Goal: Entertainment & Leisure: Consume media (video, audio)

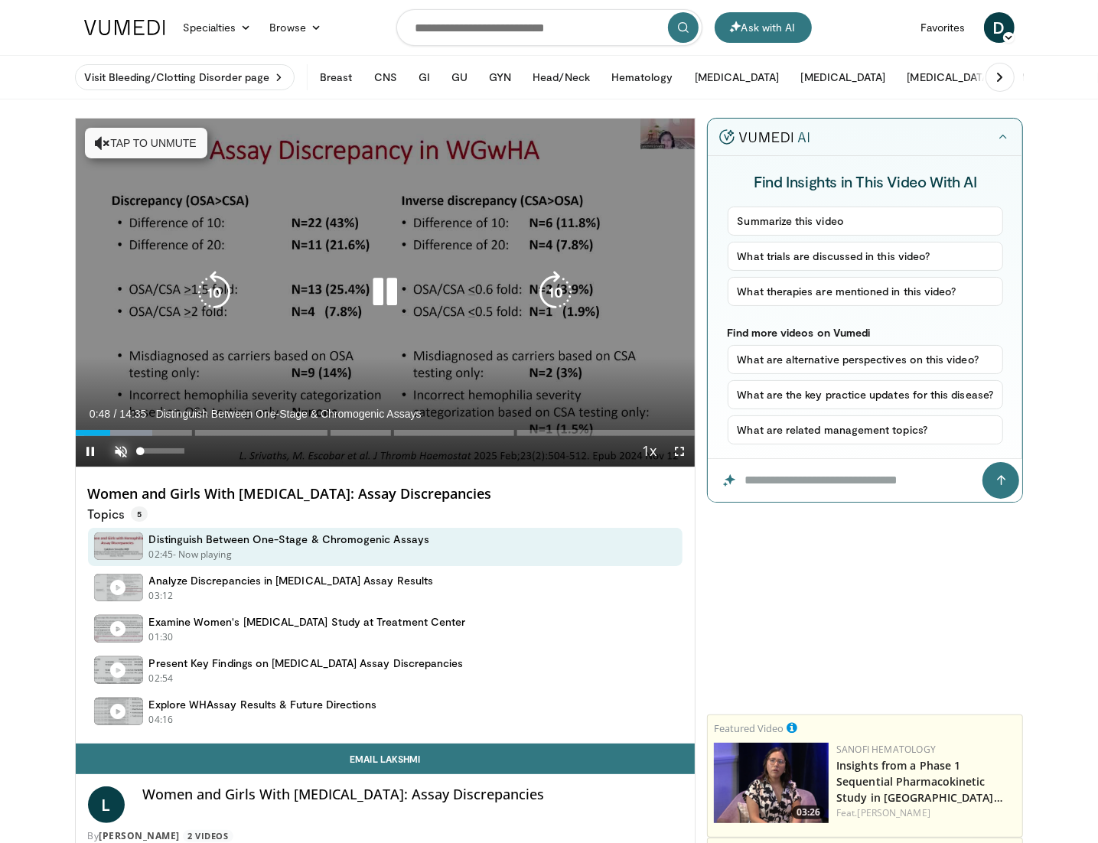
drag, startPoint x: 118, startPoint y: 452, endPoint x: 134, endPoint y: 452, distance: 16.1
click at [118, 452] on span "Video Player" at bounding box center [121, 451] width 31 height 31
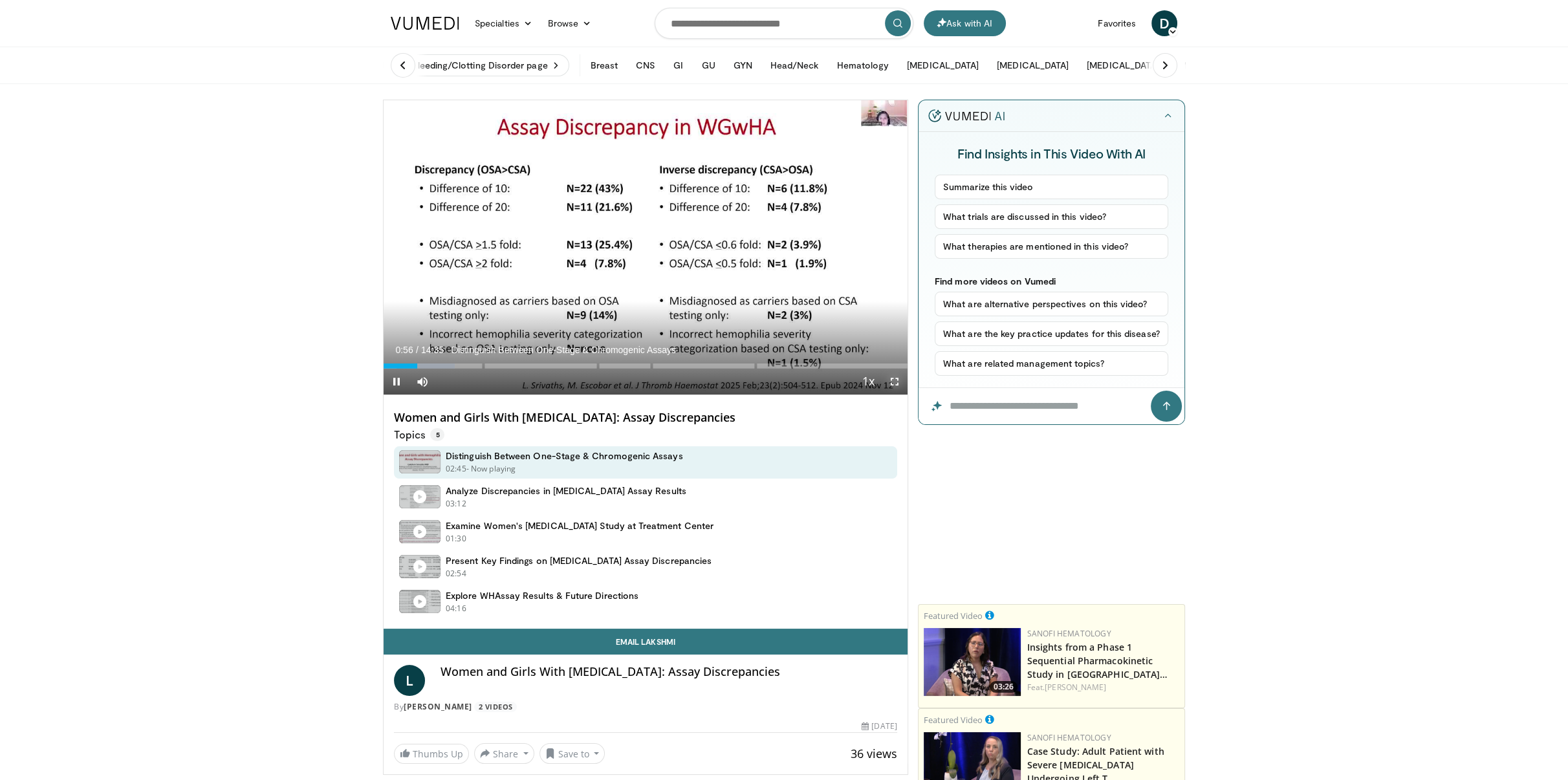
click at [897, 382] on span "Video Player" at bounding box center [894, 382] width 26 height 26
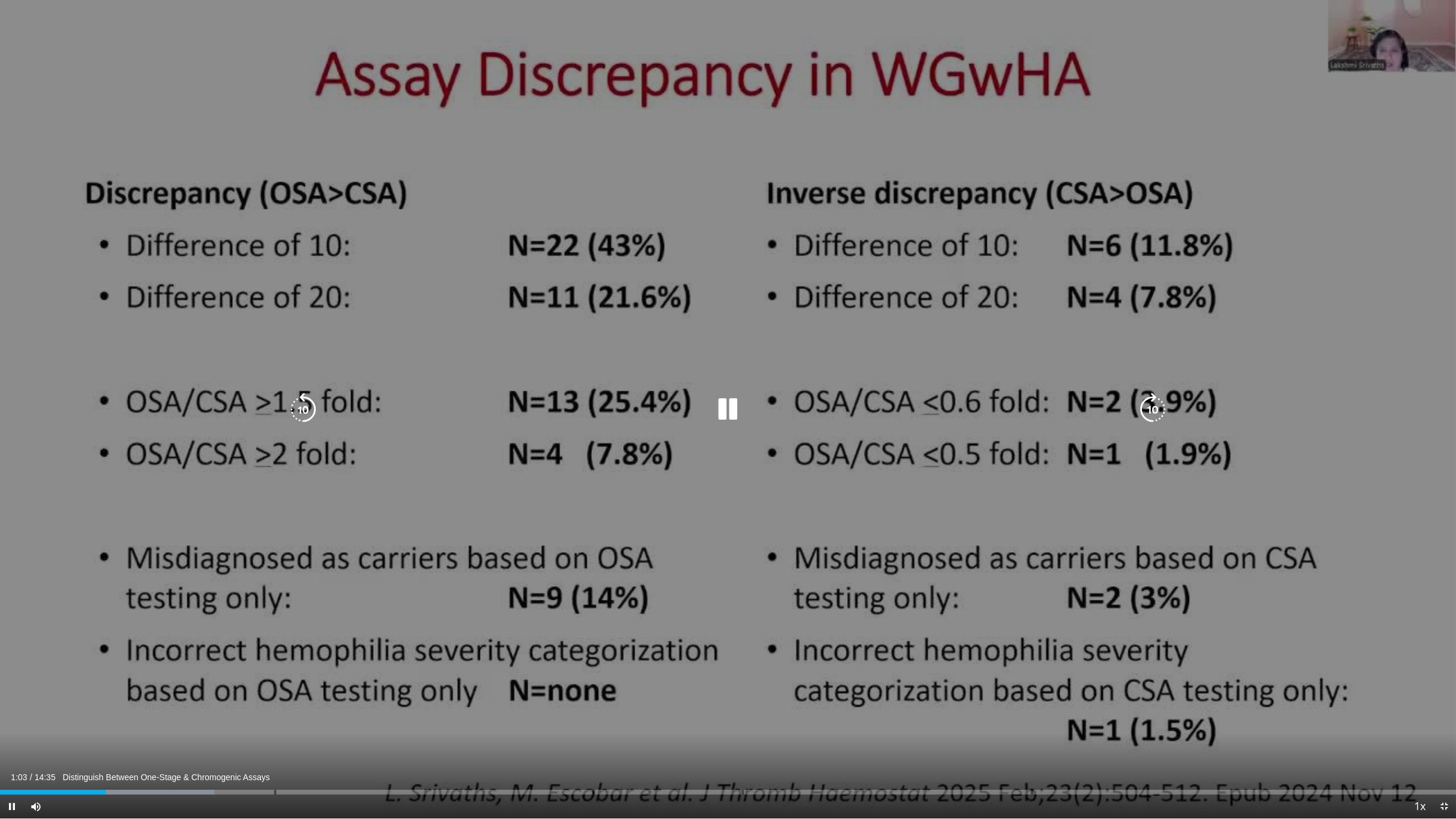
click at [651, 603] on div "10 seconds Tap to unmute" at bounding box center [728, 409] width 1456 height 819
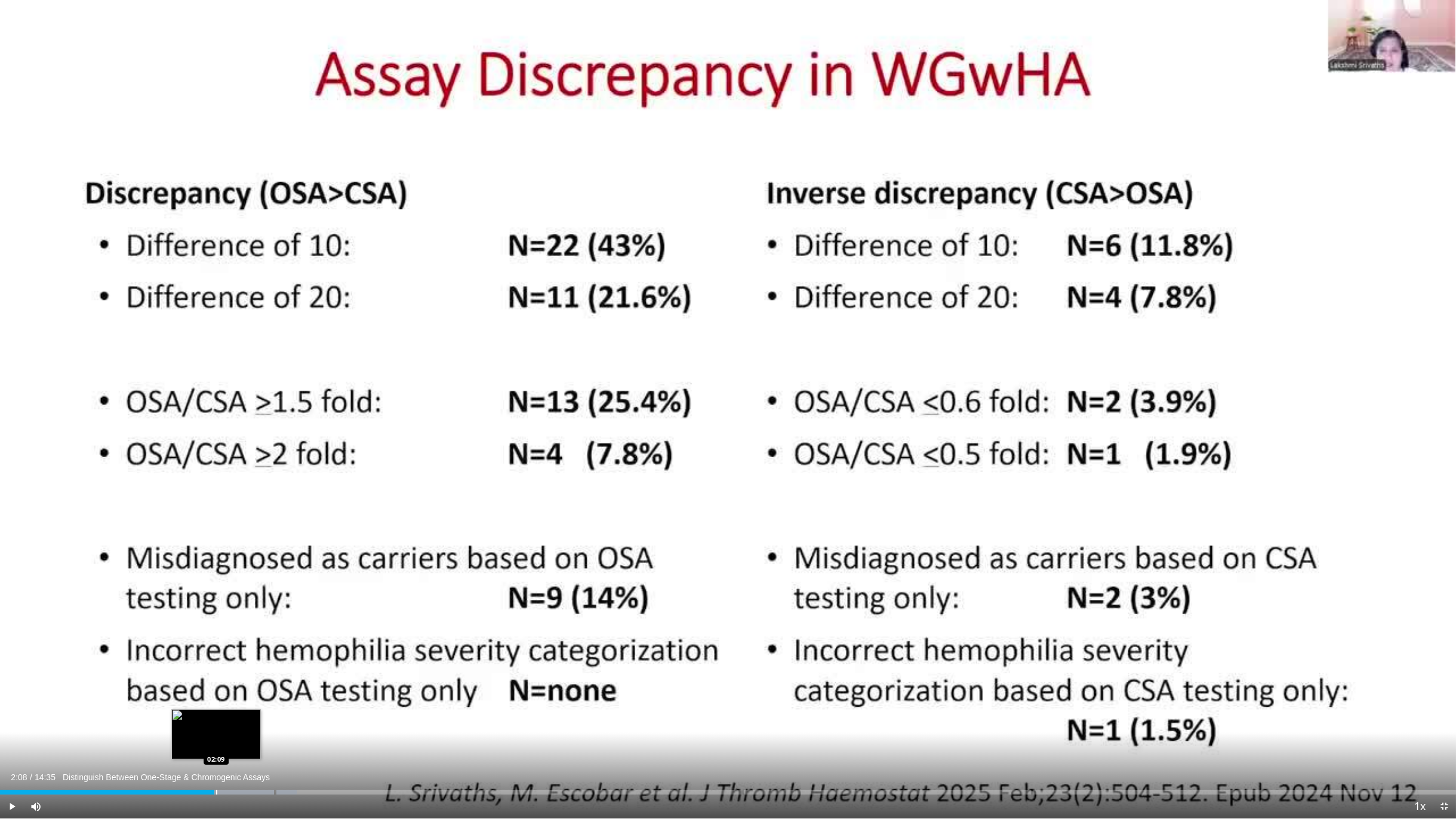
click at [215, 657] on div "Loaded : 20.39% 01:55 02:09" at bounding box center [728, 789] width 1456 height 12
click at [261, 657] on div "Progress Bar" at bounding box center [262, 792] width 2 height 5
click at [283, 657] on div "Progress Bar" at bounding box center [284, 792] width 2 height 5
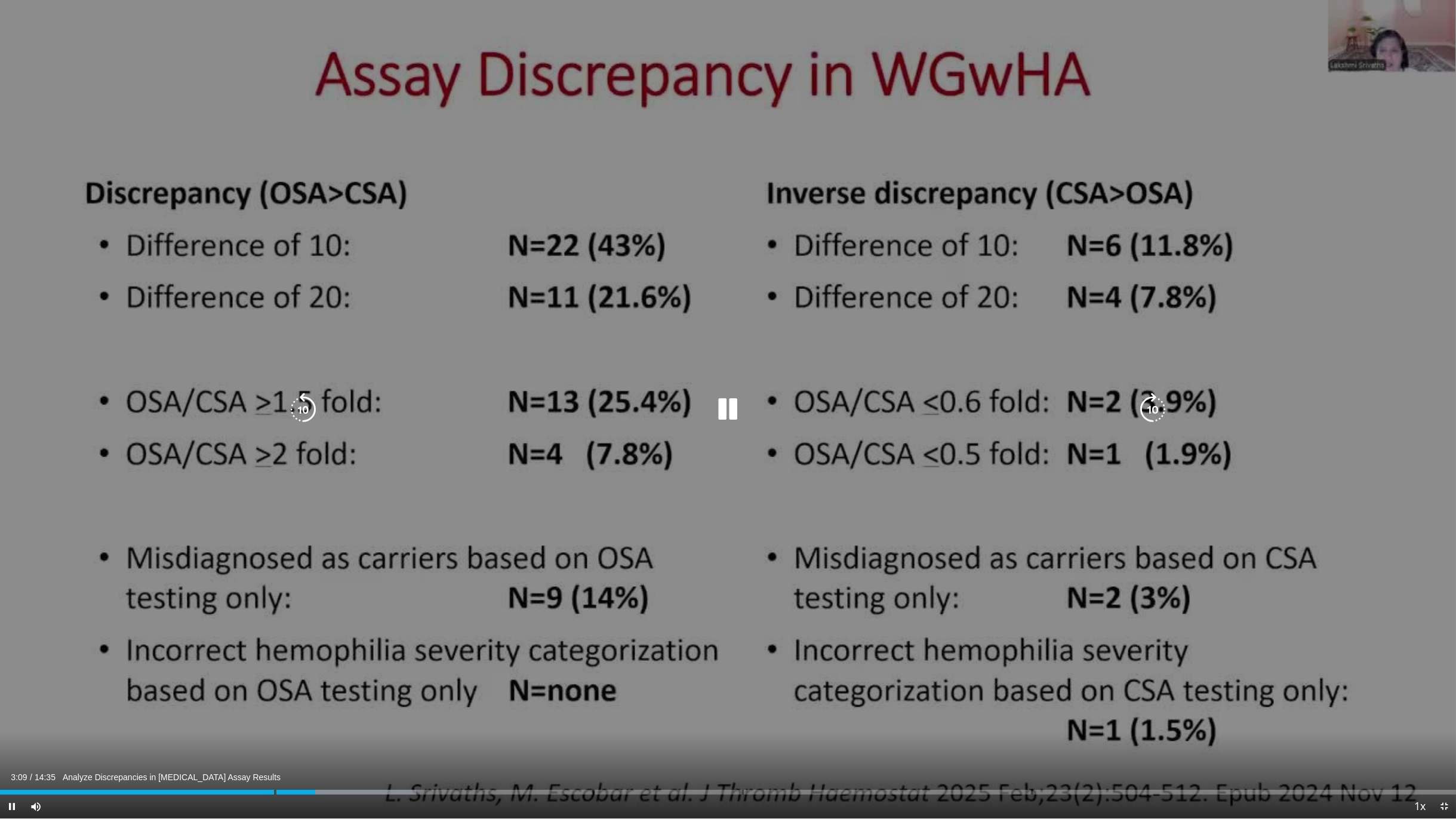
click at [856, 590] on div "10 seconds Tap to unmute" at bounding box center [728, 409] width 1456 height 819
click at [856, 319] on div "10 seconds Tap to unmute" at bounding box center [728, 409] width 1456 height 819
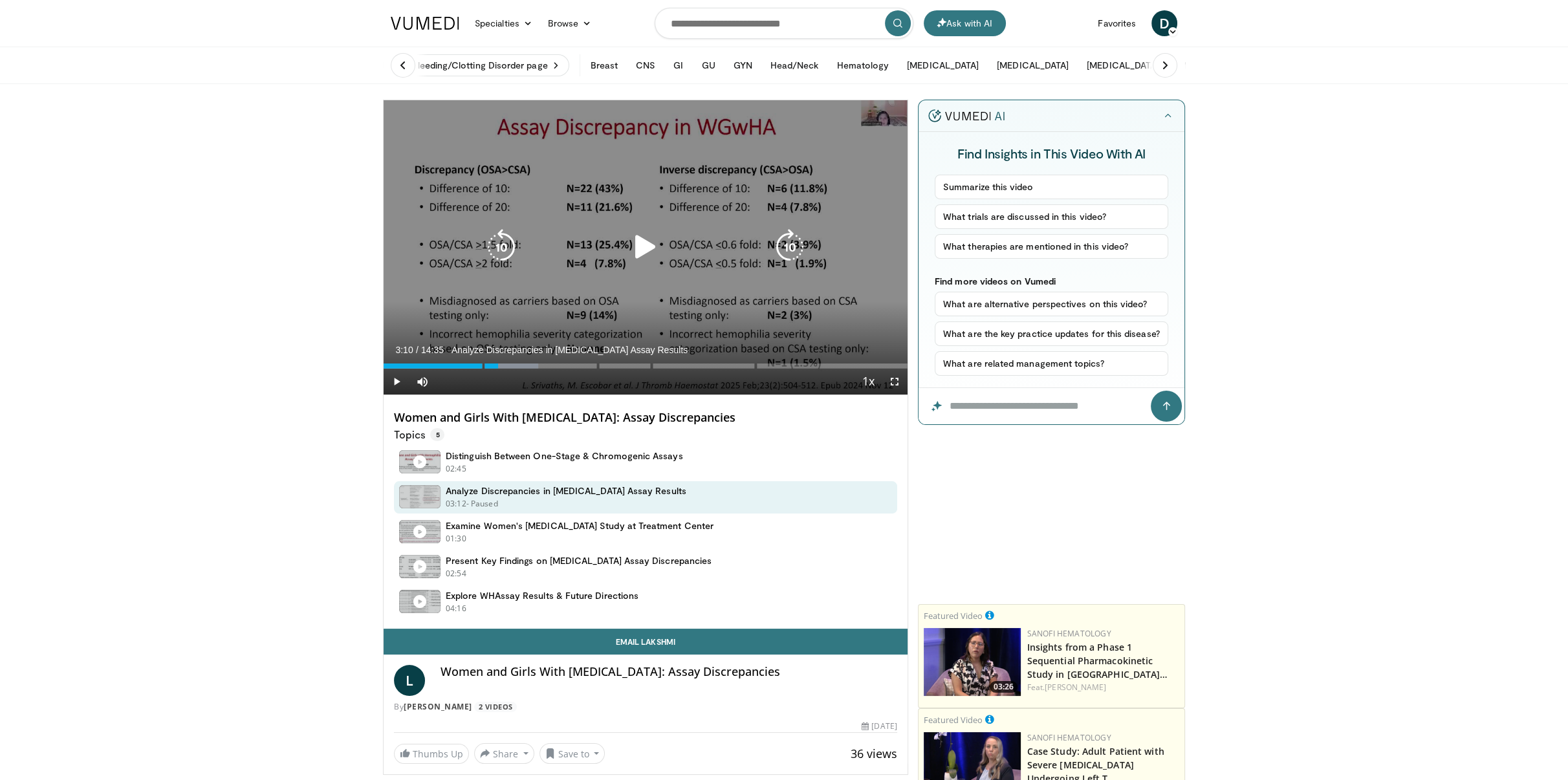
click at [648, 244] on icon "Video Player" at bounding box center [645, 247] width 36 height 36
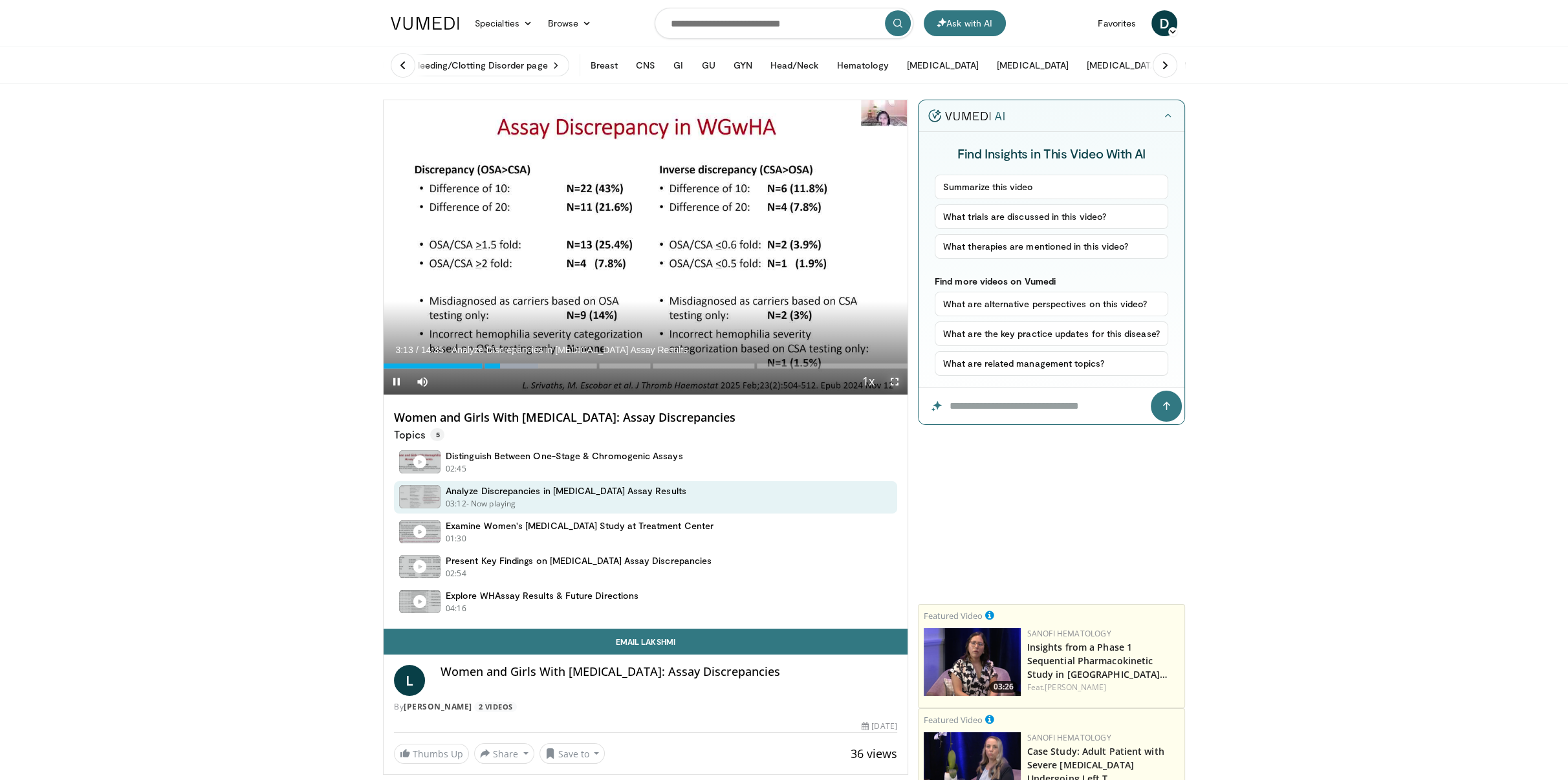
click at [893, 378] on span "Video Player" at bounding box center [894, 382] width 26 height 26
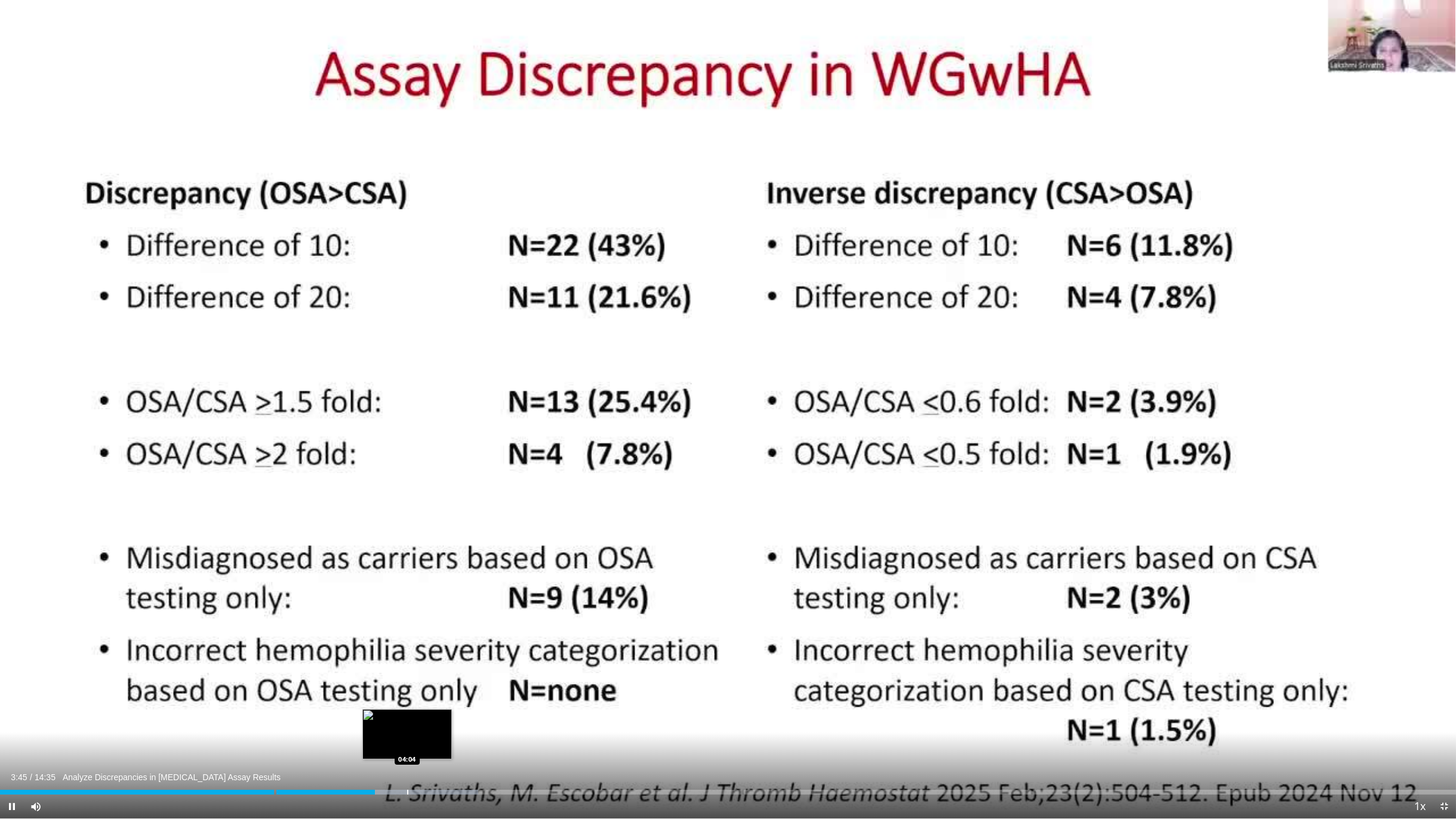
click at [408, 657] on div "Progress Bar" at bounding box center [408, 792] width 2 height 5
click at [468, 657] on div "Progress Bar" at bounding box center [468, 792] width 2 height 5
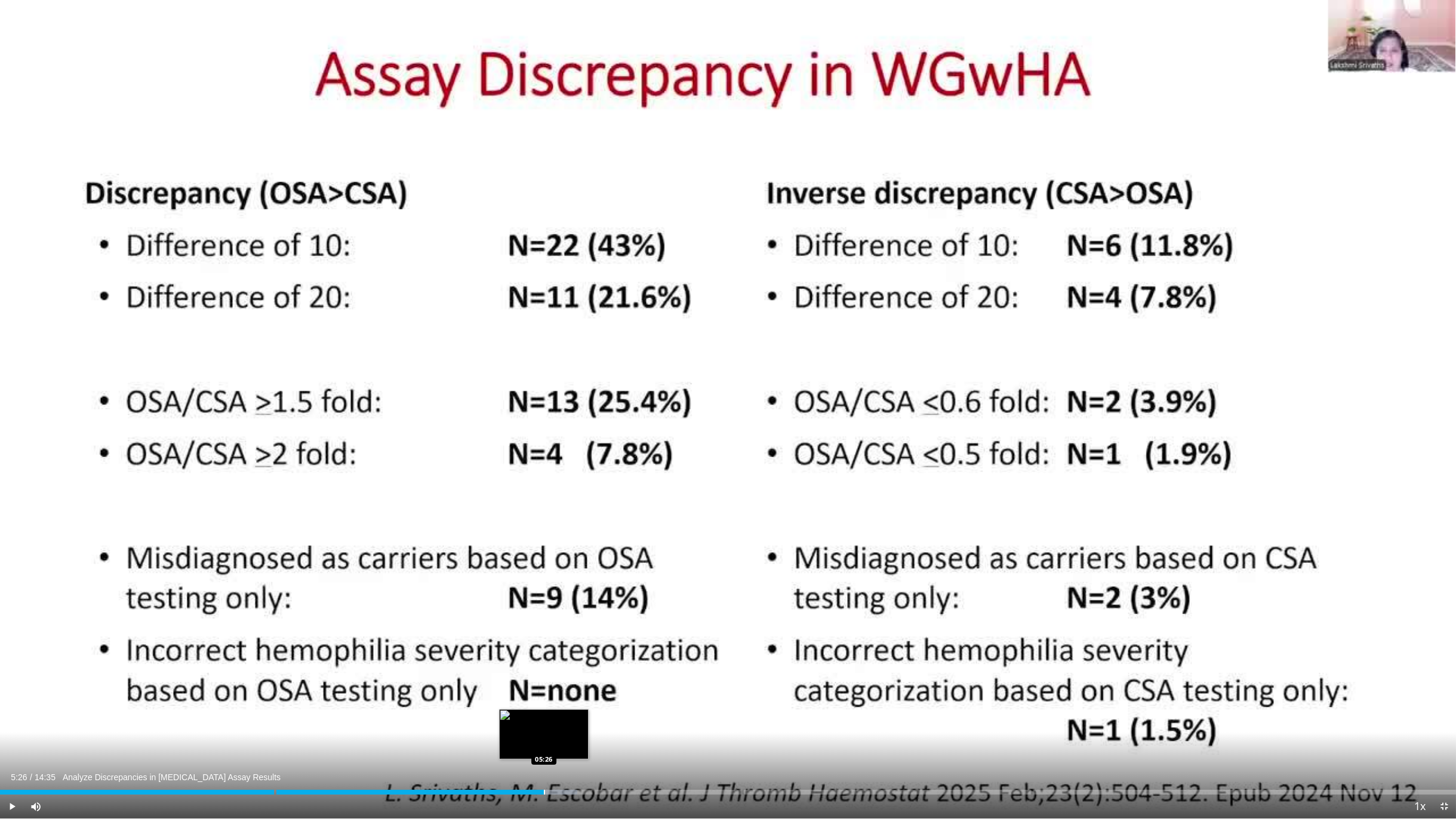
click at [544, 657] on div "Progress Bar" at bounding box center [545, 792] width 2 height 5
click at [618, 657] on div "Progress Bar" at bounding box center [618, 792] width 2 height 5
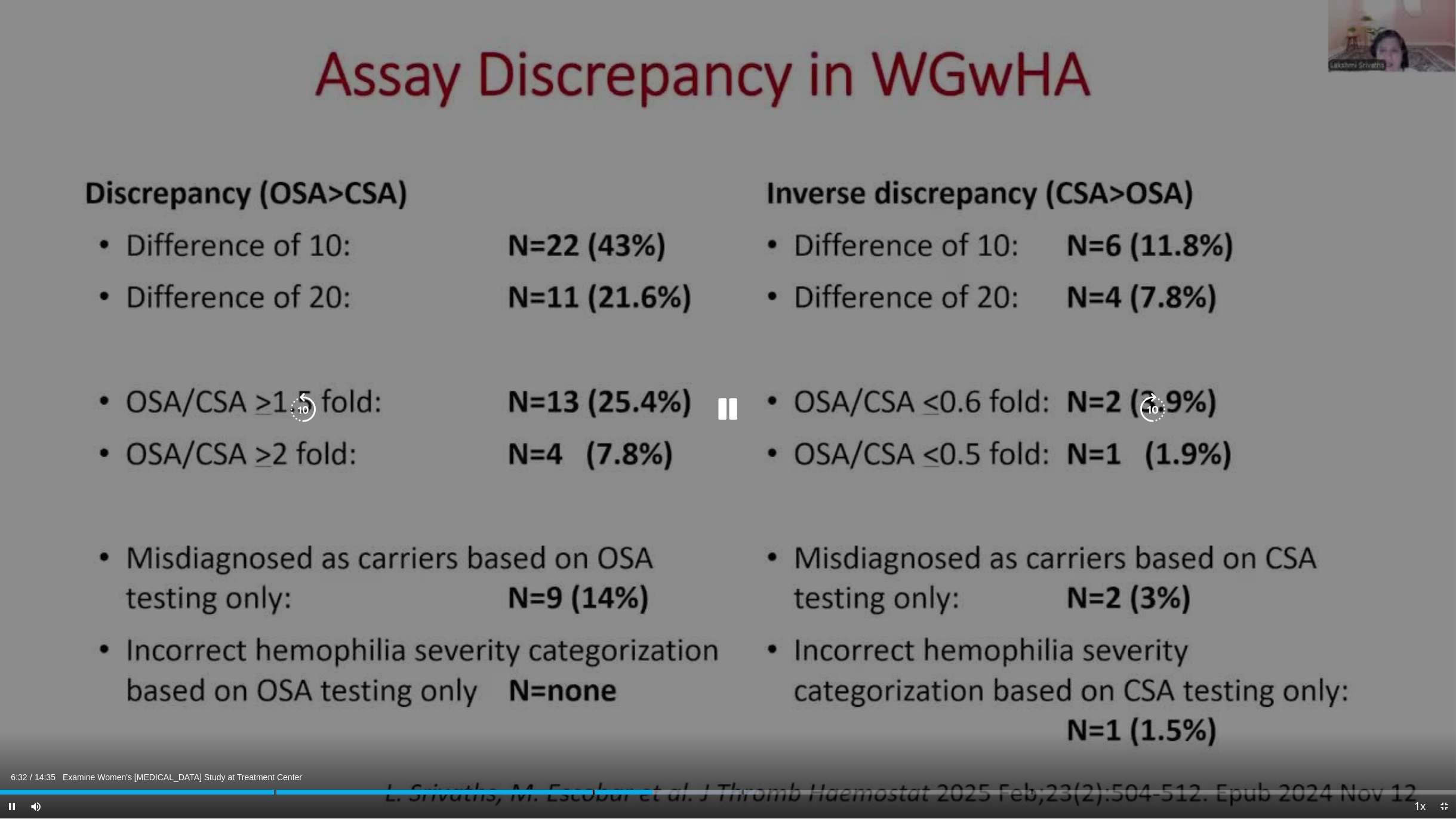
click at [722, 408] on icon "Video Player" at bounding box center [728, 409] width 34 height 34
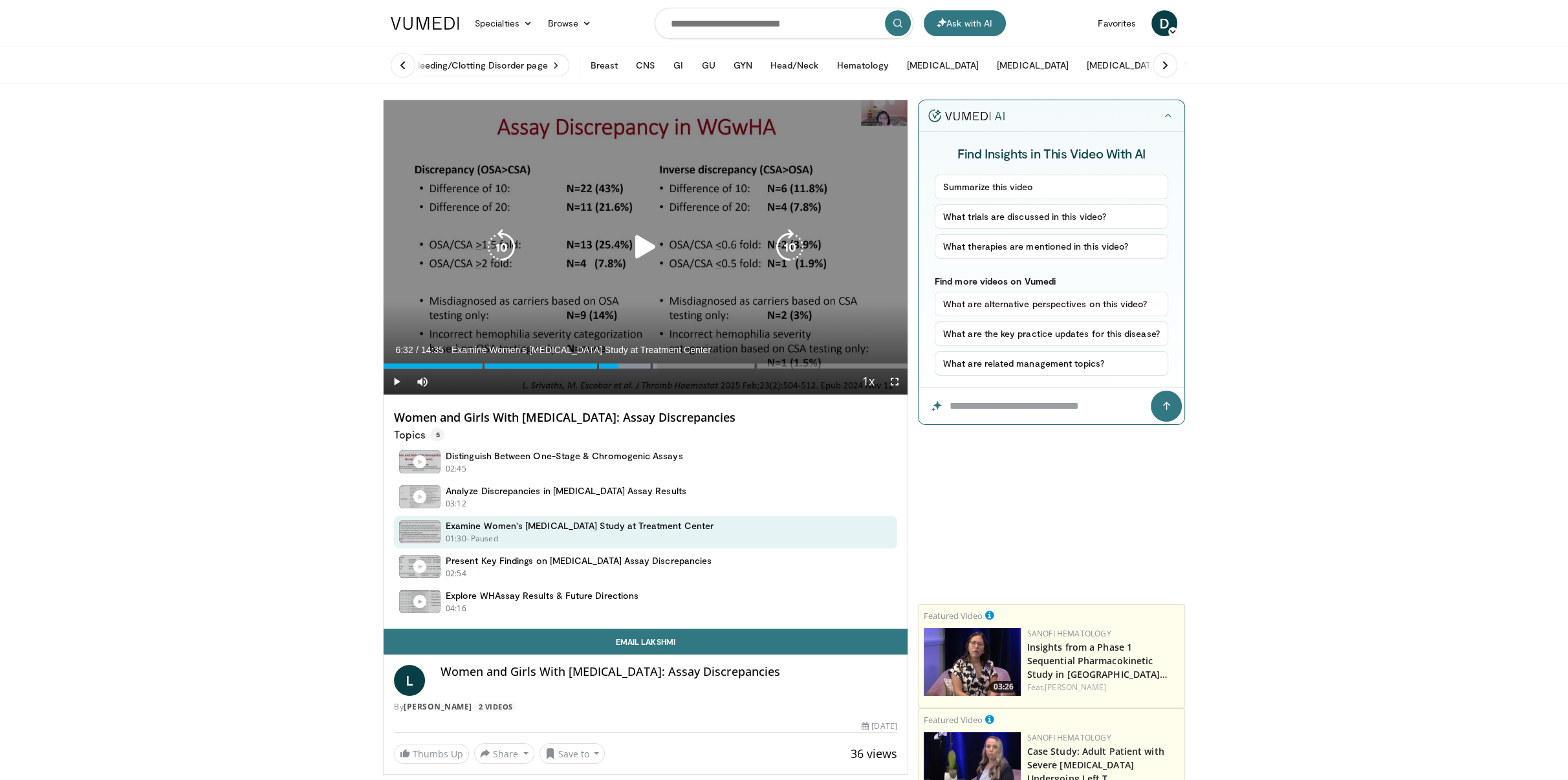
click at [642, 246] on icon "Video Player" at bounding box center [645, 247] width 36 height 36
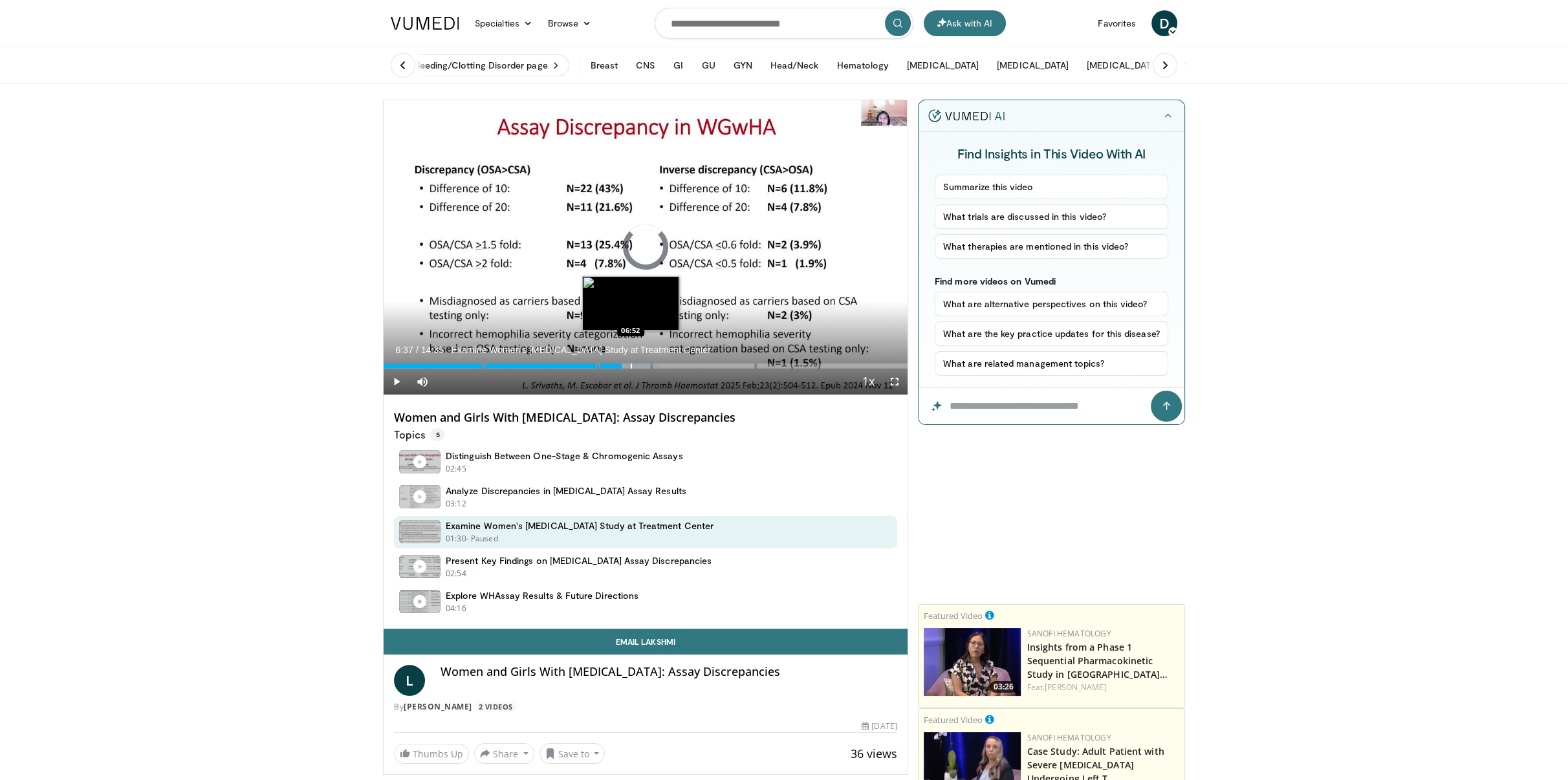
click at [631, 367] on div "Progress Bar" at bounding box center [632, 366] width 2 height 5
click at [661, 365] on div "Progress Bar" at bounding box center [662, 366] width 2 height 5
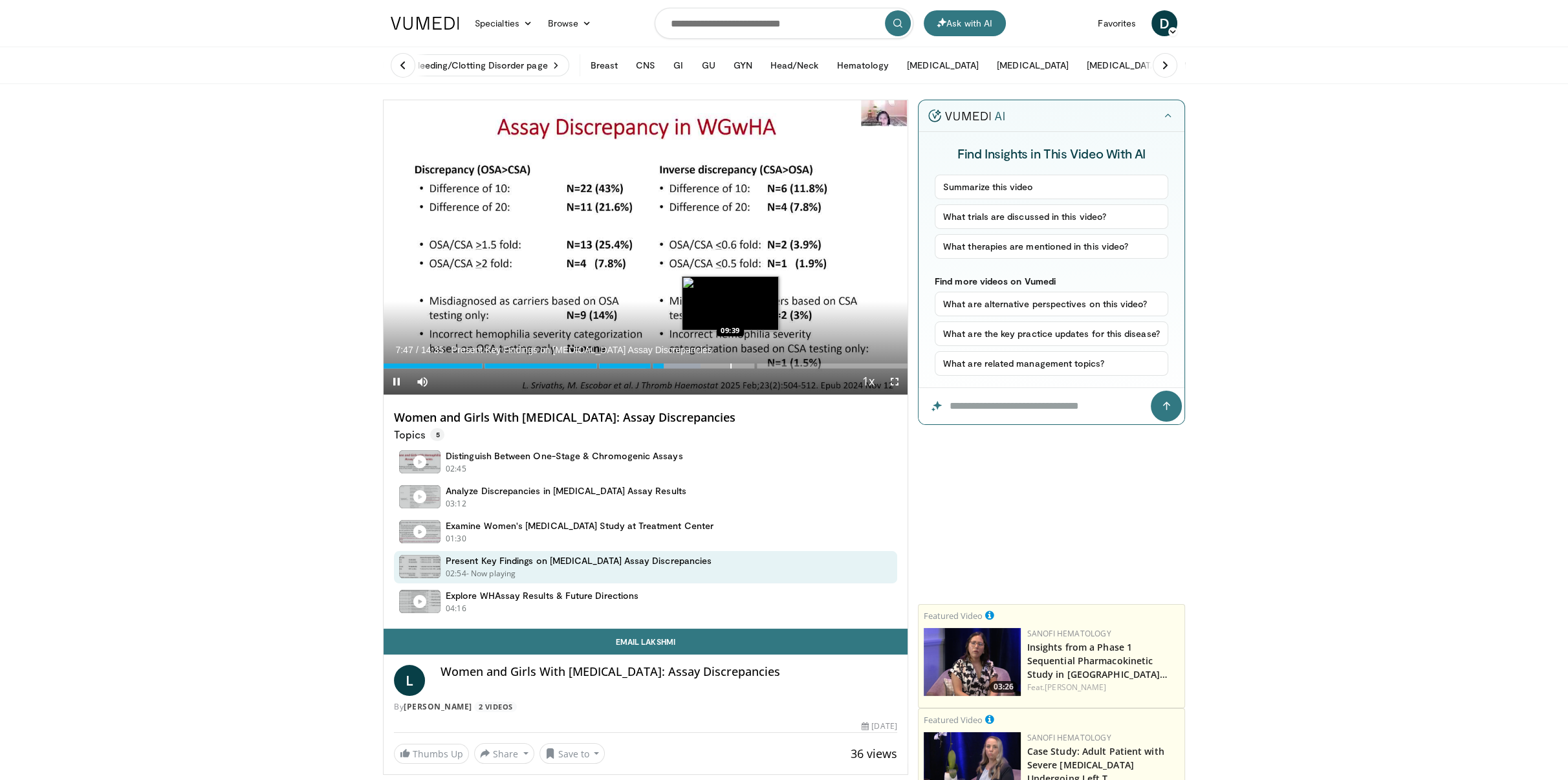
click at [731, 365] on div "Progress Bar" at bounding box center [732, 366] width 2 height 5
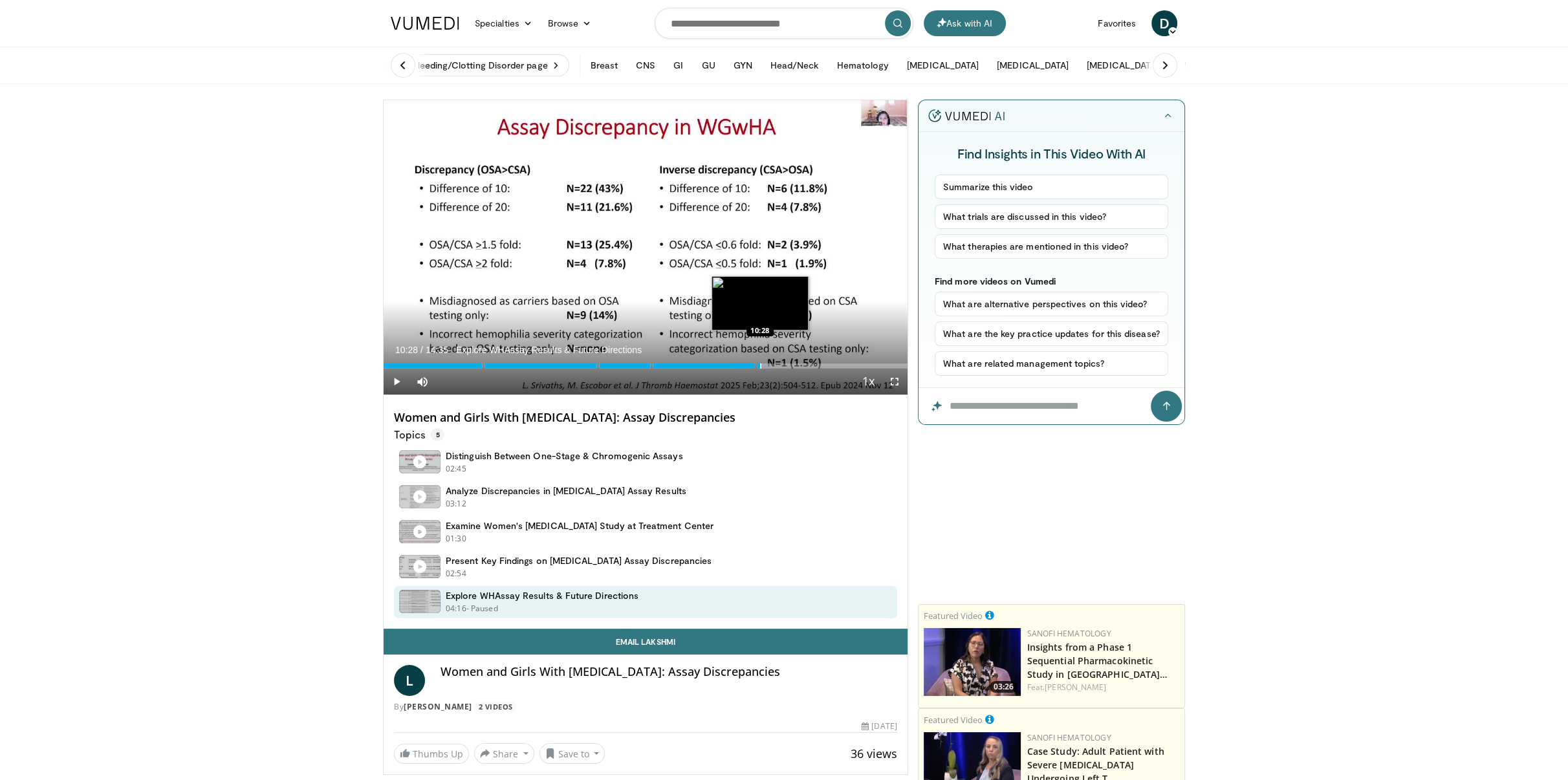
click at [760, 364] on div "Progress Bar" at bounding box center [761, 366] width 2 height 5
click at [793, 364] on div "Progress Bar" at bounding box center [794, 366] width 2 height 5
click at [836, 361] on div "Loaded : 85.68% 12:36 12:36" at bounding box center [646, 362] width 524 height 13
drag, startPoint x: 893, startPoint y: 380, endPoint x: 959, endPoint y: 404, distance: 70.2
click at [893, 380] on span "Video Player" at bounding box center [894, 382] width 26 height 26
